Goal: Communication & Community: Answer question/provide support

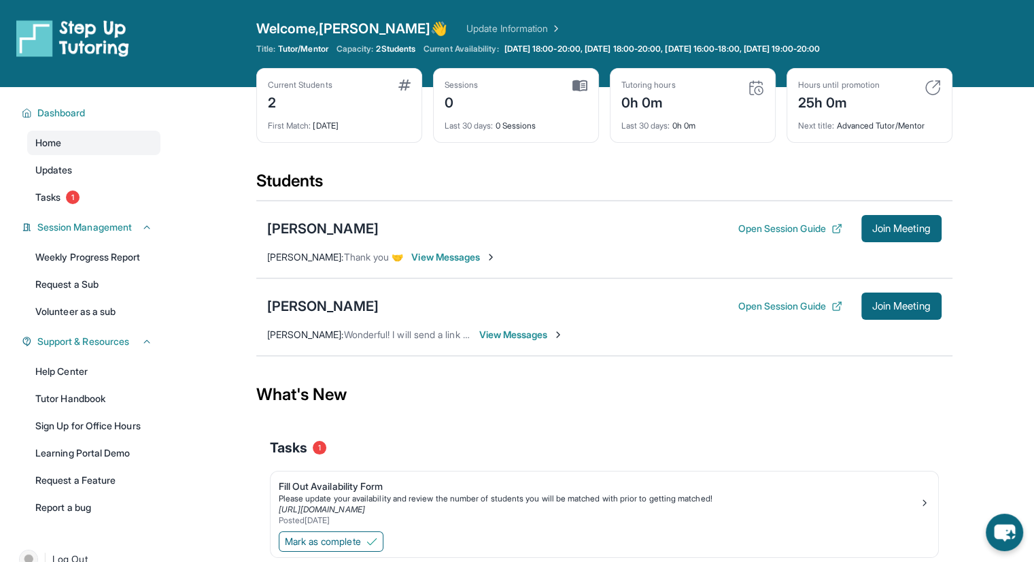
click at [517, 328] on span "View Messages" at bounding box center [521, 335] width 85 height 14
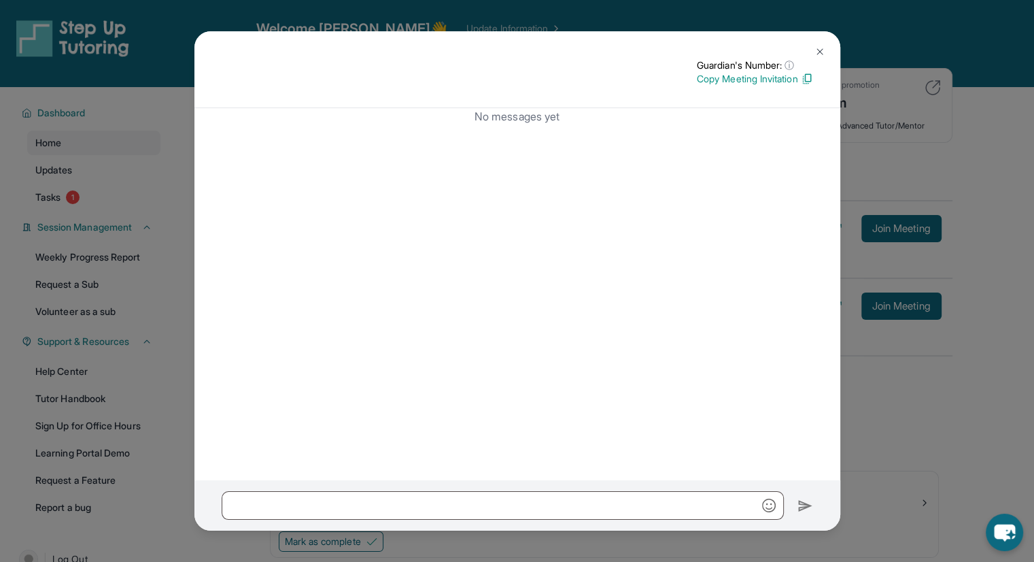
click at [819, 43] on button at bounding box center [819, 51] width 27 height 27
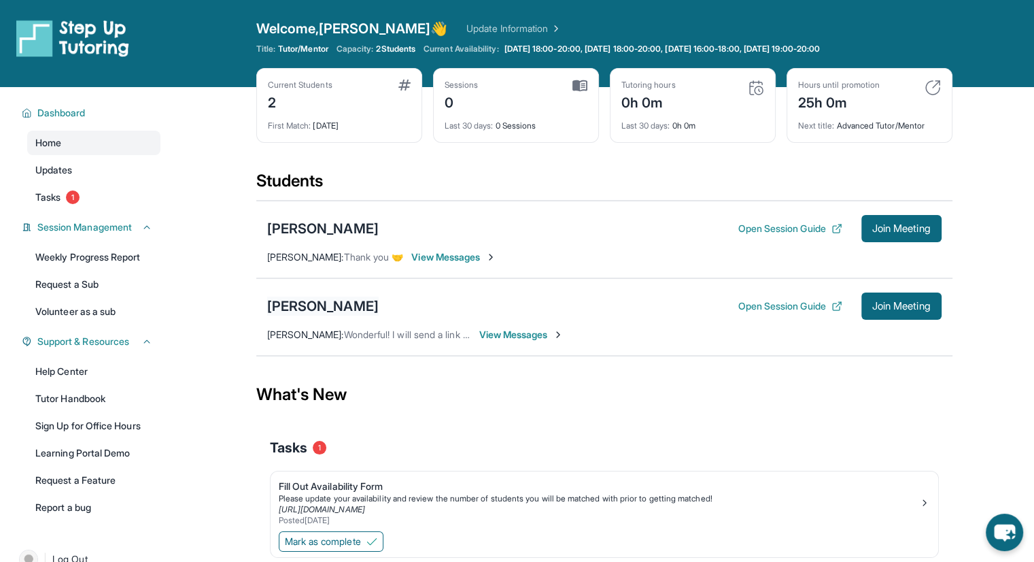
click at [284, 300] on div "[PERSON_NAME]" at bounding box center [323, 305] width 112 height 19
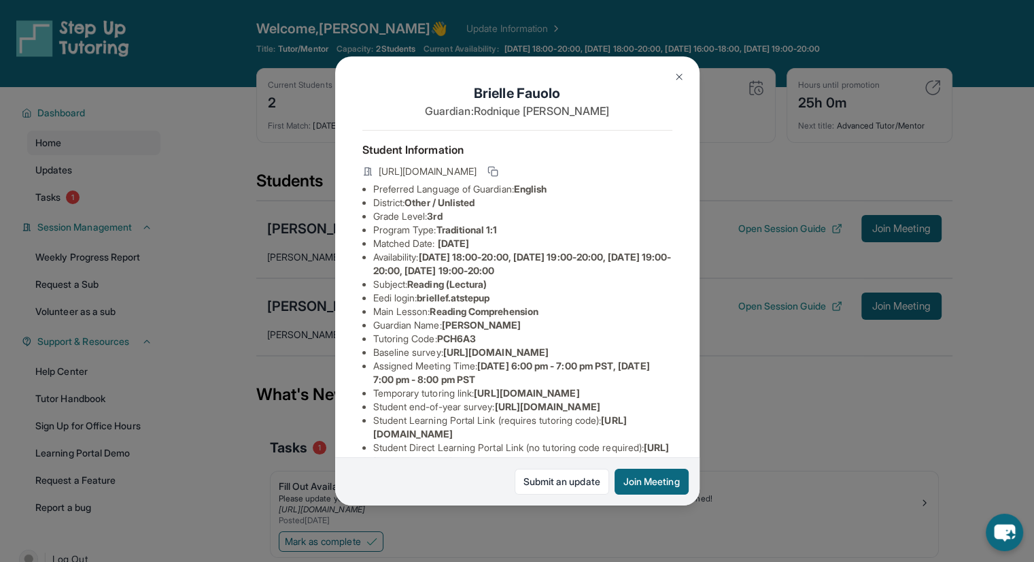
click at [682, 72] on img at bounding box center [679, 76] width 11 height 11
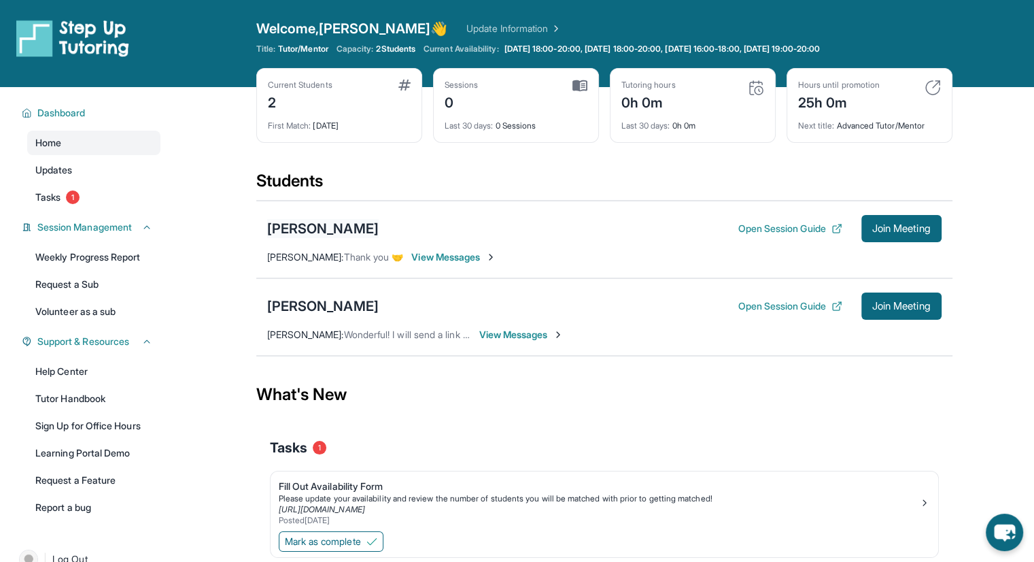
click at [318, 220] on div "[PERSON_NAME]" at bounding box center [323, 228] width 112 height 19
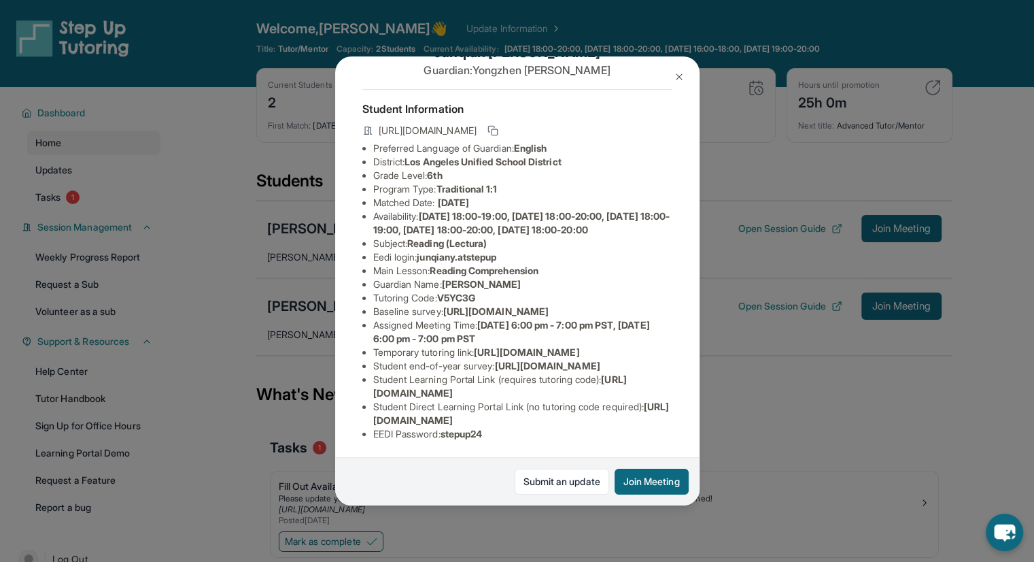
scroll to position [189, 0]
click at [298, 307] on div "[PERSON_NAME] Guardian: [PERSON_NAME] Student Information [URL][DOMAIN_NAME] Pr…" at bounding box center [517, 281] width 1034 height 562
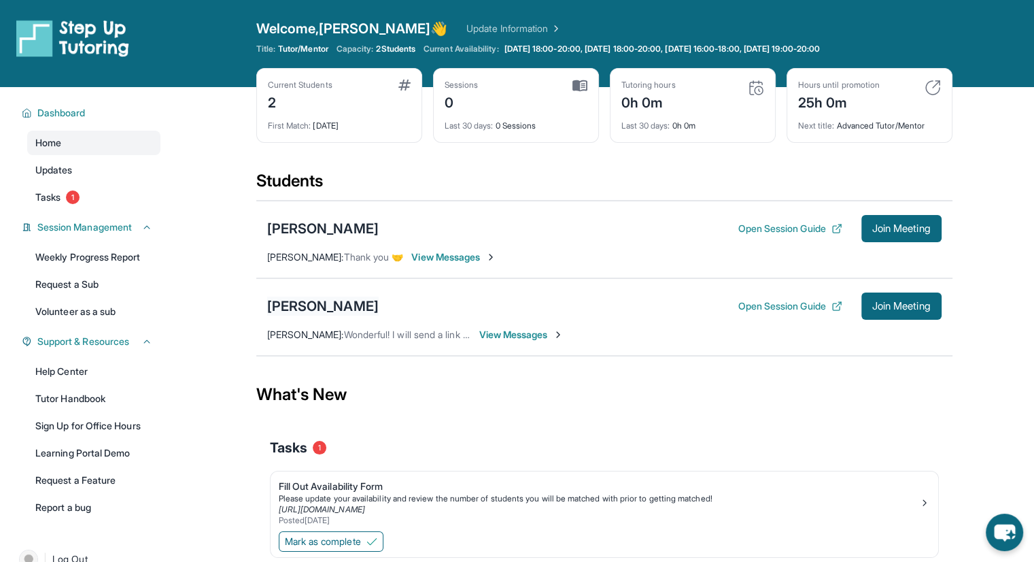
click at [315, 307] on div "[PERSON_NAME]" at bounding box center [323, 305] width 112 height 19
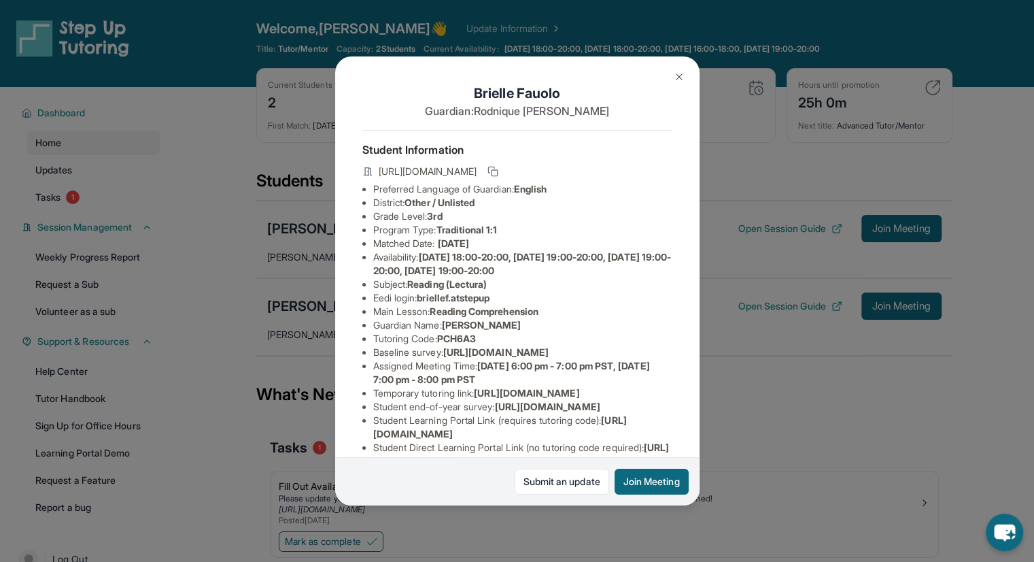
click at [249, 301] on div "[PERSON_NAME] Guardian: [PERSON_NAME] Student Information [URL][DOMAIN_NAME] Pr…" at bounding box center [517, 281] width 1034 height 562
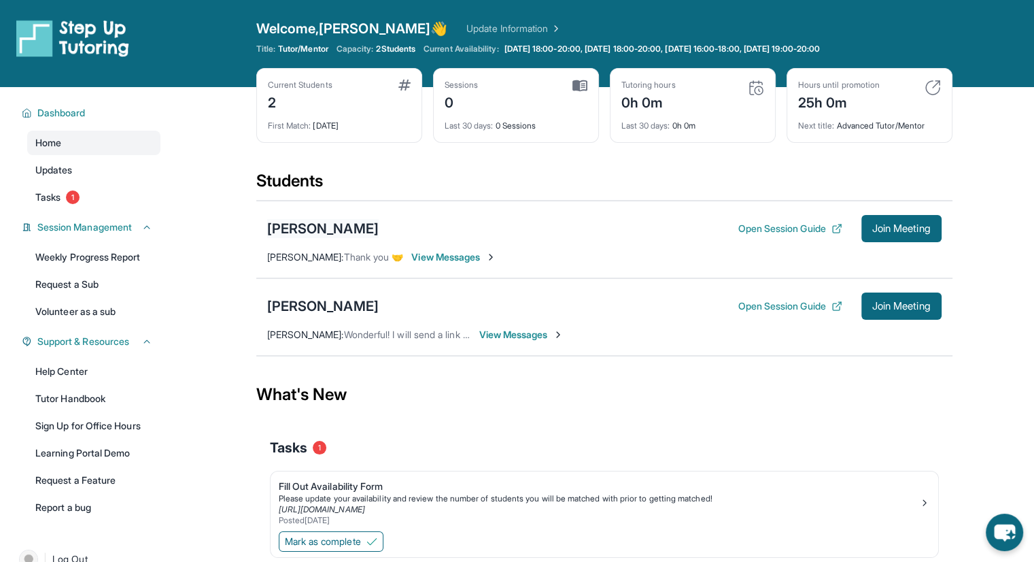
click at [294, 224] on div "[PERSON_NAME]" at bounding box center [323, 228] width 112 height 19
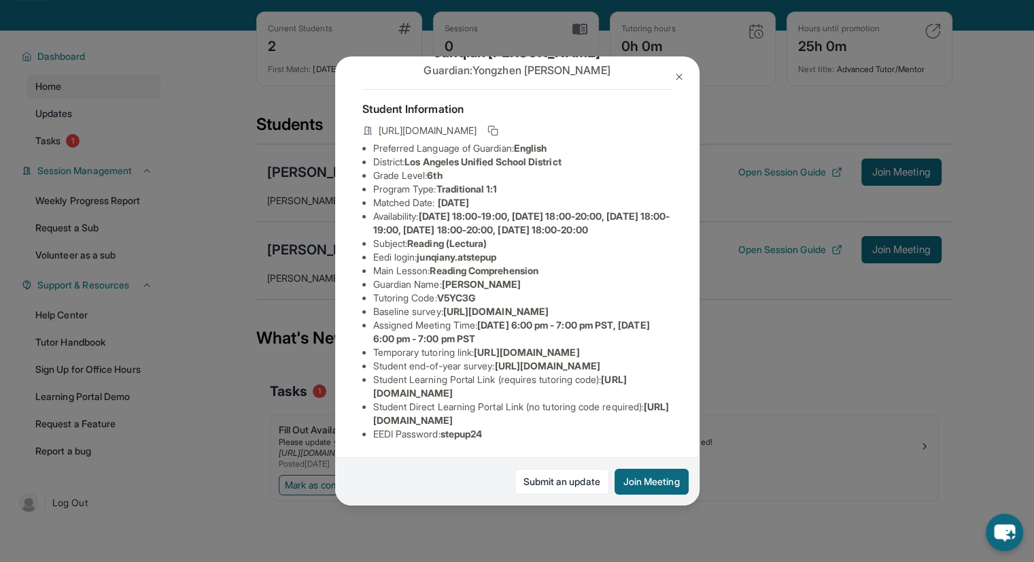
scroll to position [59, 0]
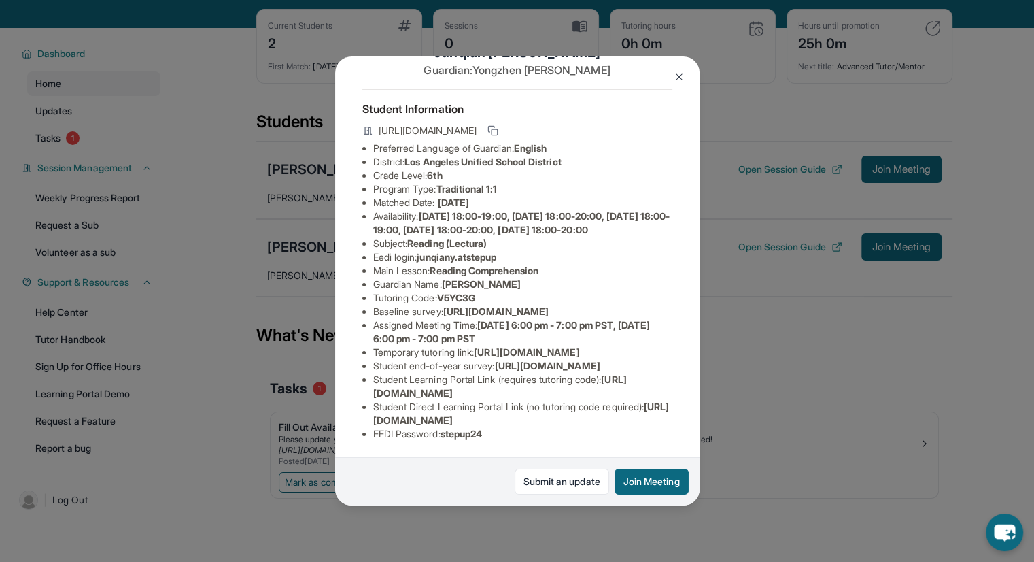
click at [679, 82] on button at bounding box center [679, 76] width 27 height 27
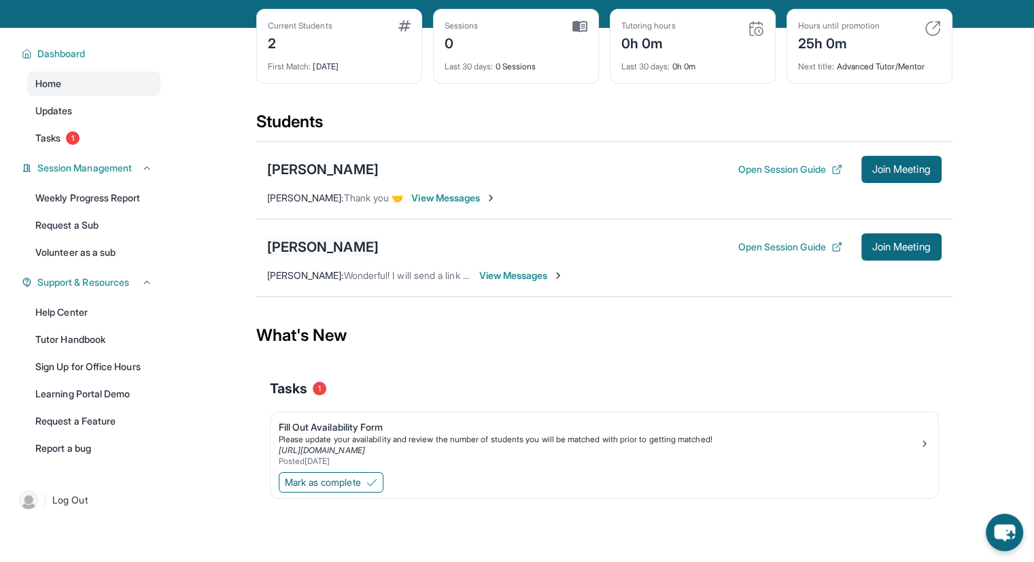
click at [335, 239] on div "[PERSON_NAME]" at bounding box center [323, 246] width 112 height 19
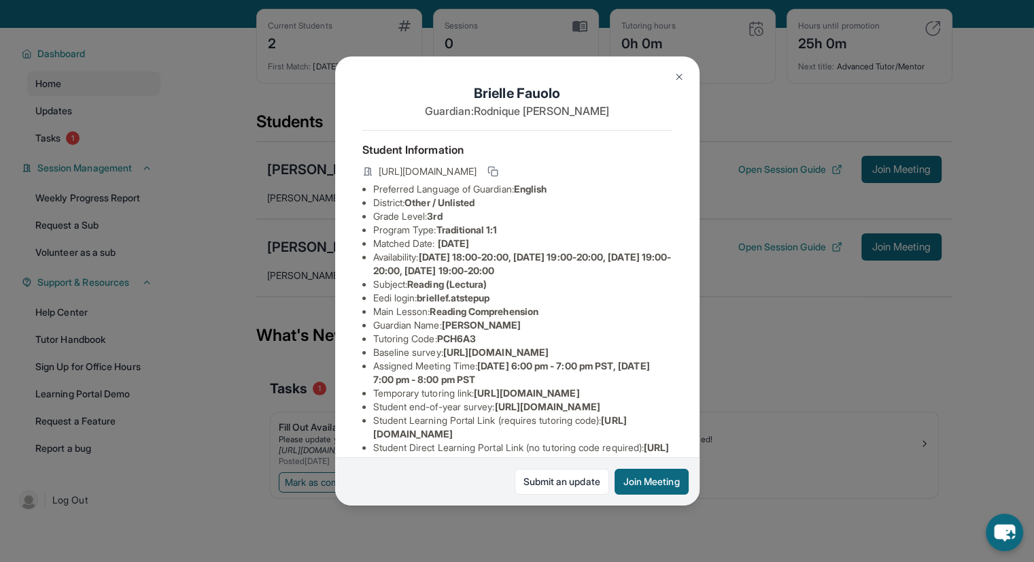
click at [238, 228] on div "[PERSON_NAME] Guardian: [PERSON_NAME] Student Information [URL][DOMAIN_NAME] Pr…" at bounding box center [517, 281] width 1034 height 562
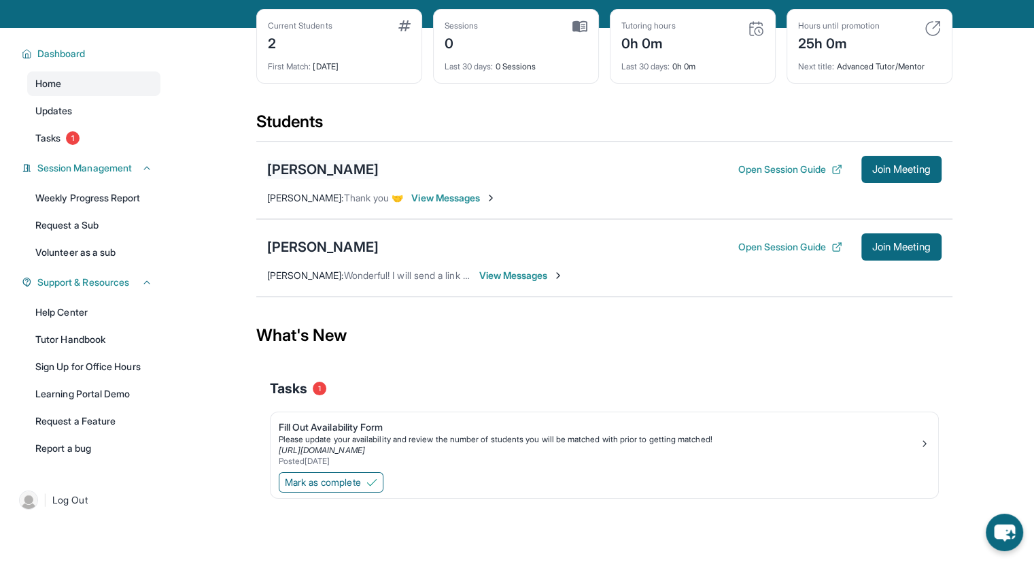
click at [307, 160] on div "[PERSON_NAME]" at bounding box center [323, 169] width 112 height 19
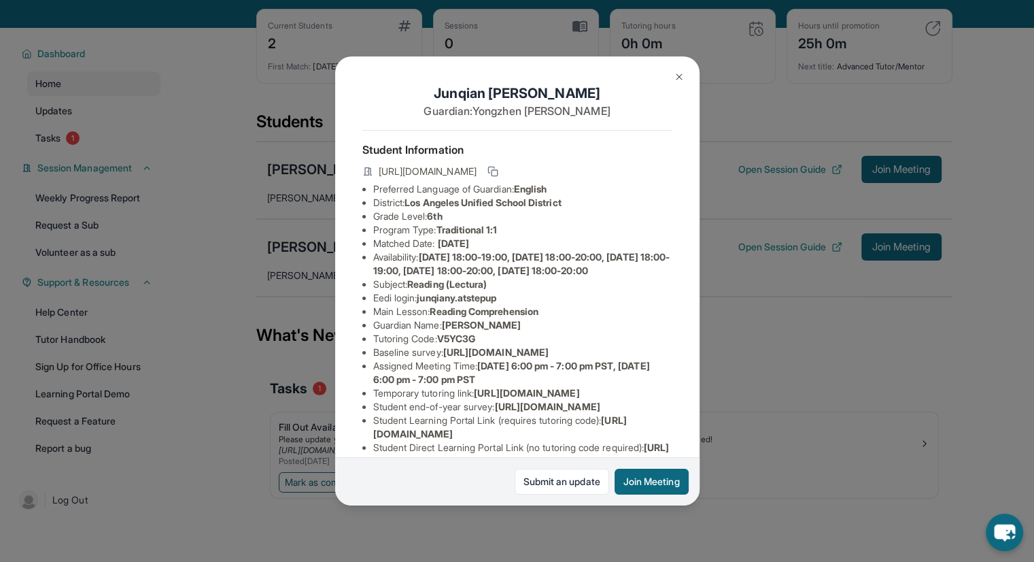
click at [313, 184] on div "[PERSON_NAME] Guardian: [PERSON_NAME] Student Information [URL][DOMAIN_NAME] Pr…" at bounding box center [517, 281] width 1034 height 562
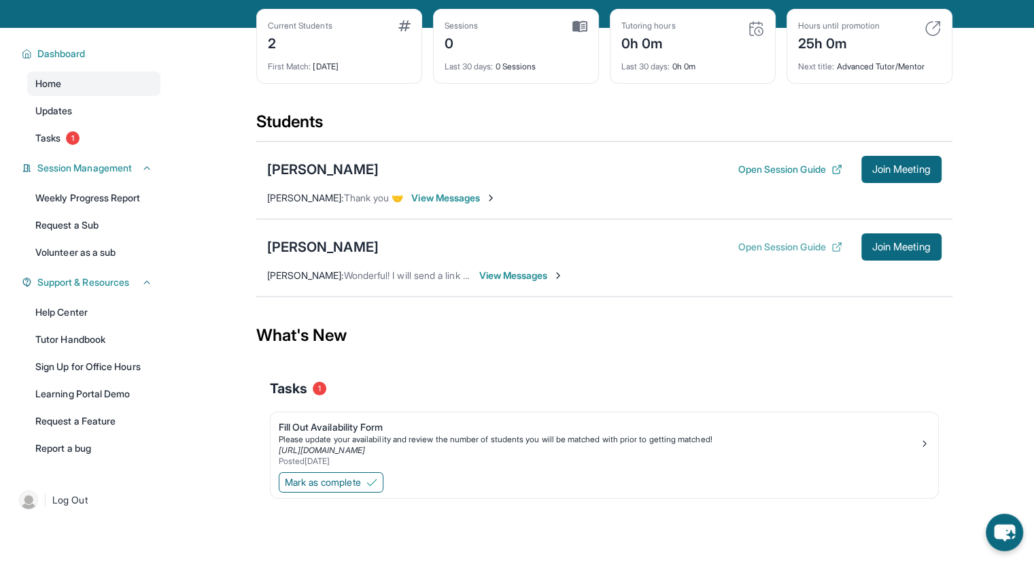
click at [757, 248] on button "Open Session Guide" at bounding box center [790, 247] width 104 height 14
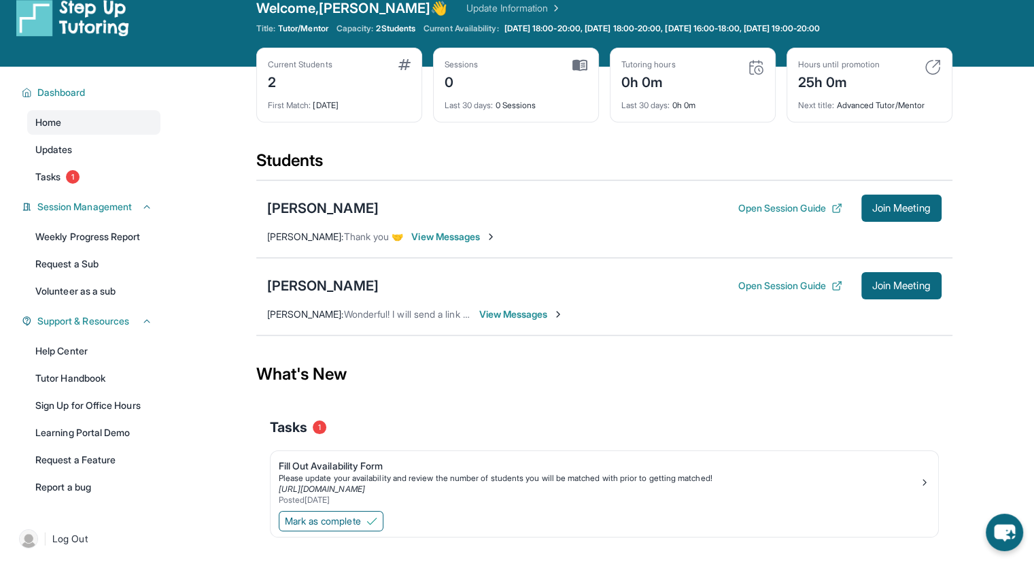
scroll to position [0, 0]
